Goal: Information Seeking & Learning: Learn about a topic

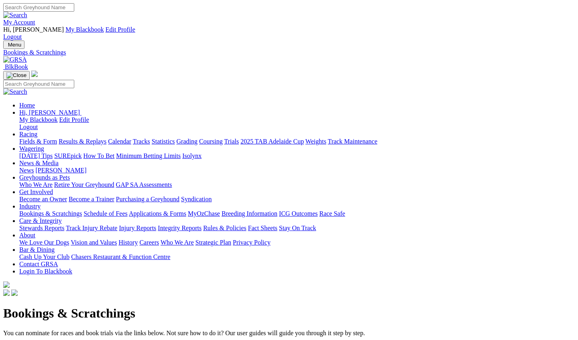
click at [37, 131] on link "Racing" at bounding box center [28, 134] width 18 height 7
click at [106, 138] on link "Results & Replays" at bounding box center [83, 141] width 48 height 7
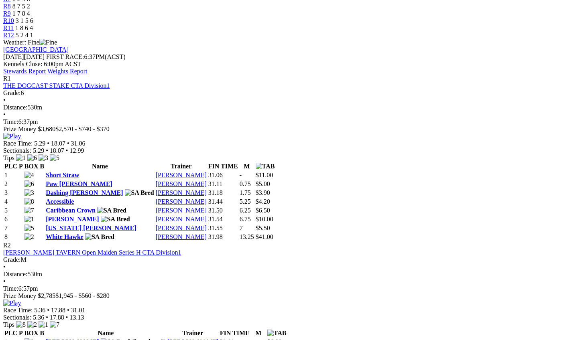
scroll to position [370, 0]
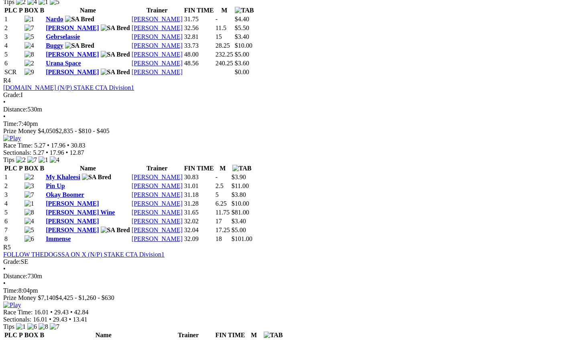
scroll to position [850, 2]
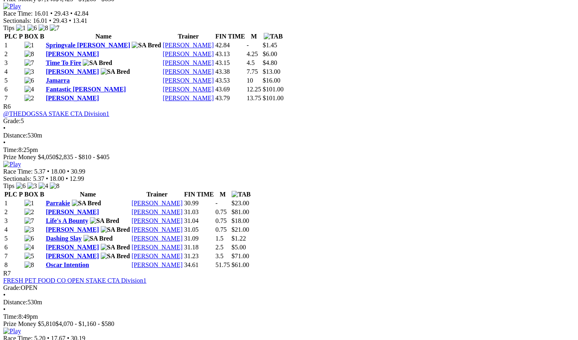
scroll to position [1156, 2]
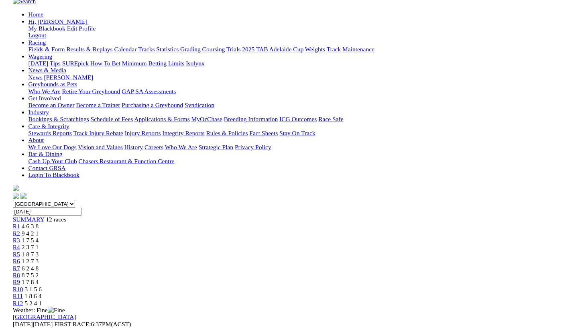
scroll to position [75, 2]
